Goal: Find contact information: Find contact information

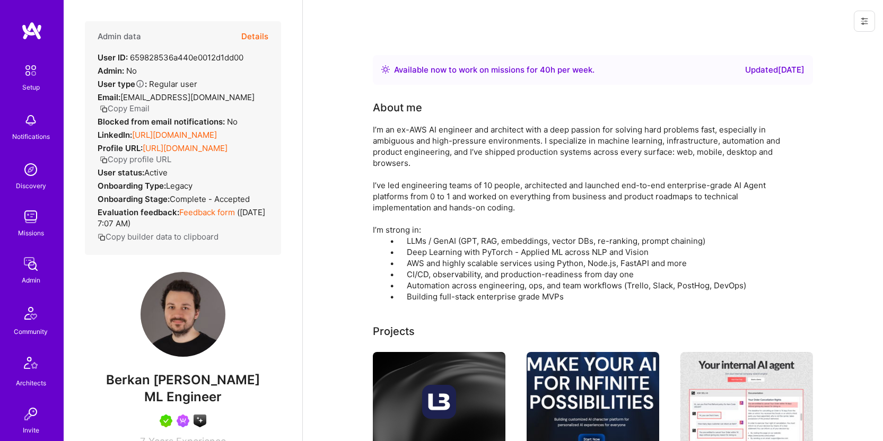
click at [145, 105] on button "Copy Email" at bounding box center [125, 108] width 50 height 11
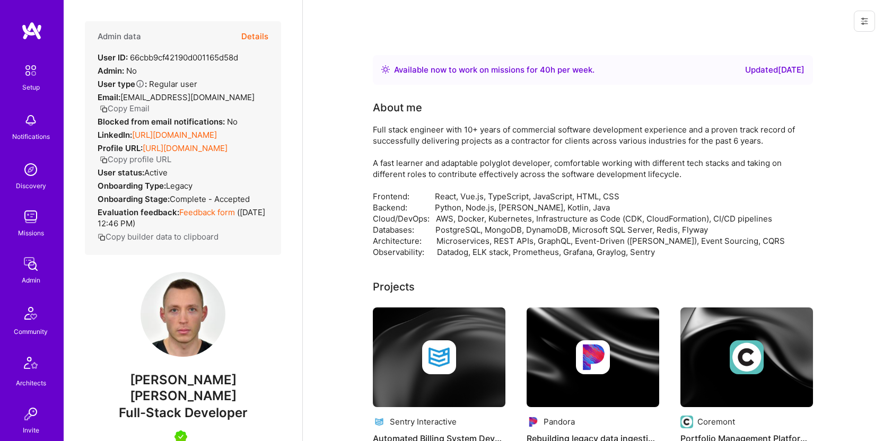
click at [136, 108] on button "Copy Email" at bounding box center [125, 108] width 50 height 11
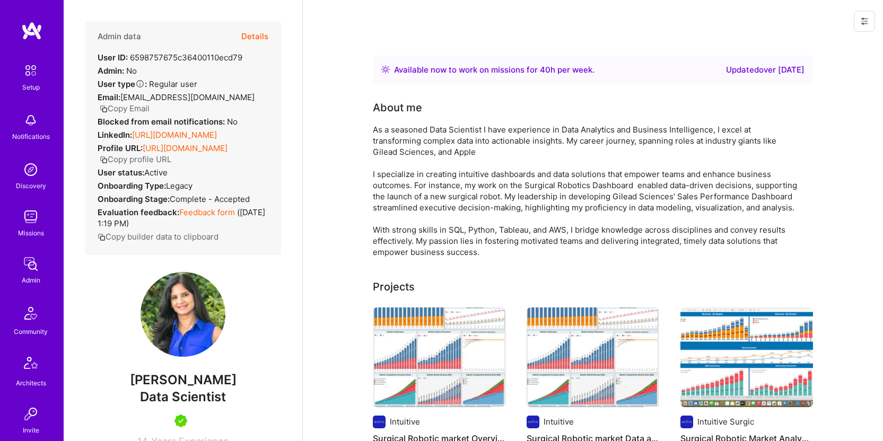
click at [137, 114] on button "Copy Email" at bounding box center [125, 108] width 50 height 11
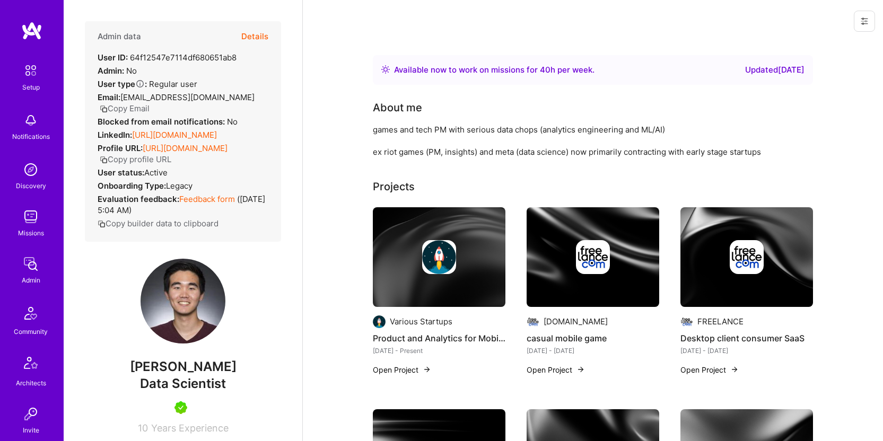
click at [139, 105] on button "Copy Email" at bounding box center [125, 108] width 50 height 11
